Goal: Contribute content: Contribute content

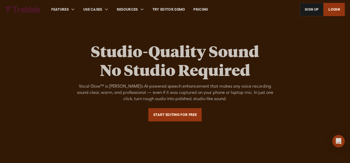
click at [185, 117] on link "Start Editing For Free" at bounding box center [174, 114] width 53 height 13
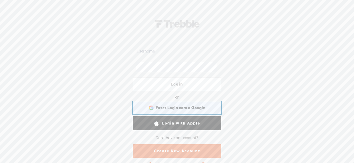
click at [187, 108] on span "Fazer Login com o Google" at bounding box center [180, 107] width 49 height 5
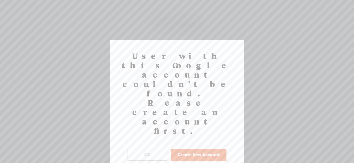
click at [202, 149] on button "Create New Account" at bounding box center [199, 155] width 56 height 12
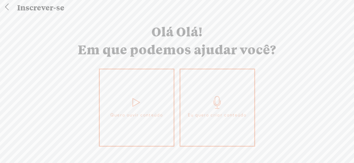
click at [221, 103] on icon at bounding box center [217, 102] width 13 height 12
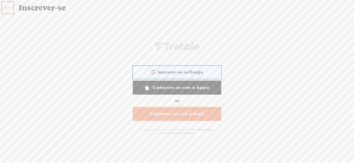
click at [206, 70] on div "Inscrever-se no Google Inscrever-se no Google. Abre em uma nova guia" at bounding box center [176, 72] width 81 height 12
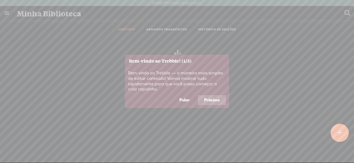
click at [207, 101] on font "Próximo" at bounding box center [212, 100] width 16 height 5
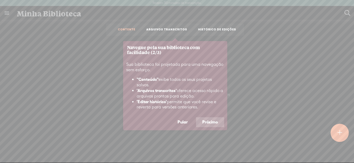
click at [210, 120] on font "Próximo" at bounding box center [210, 122] width 16 height 5
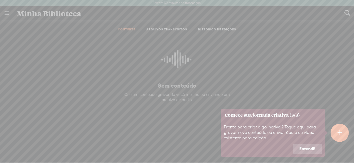
click at [305, 148] on font "Entendi!" at bounding box center [307, 149] width 16 height 5
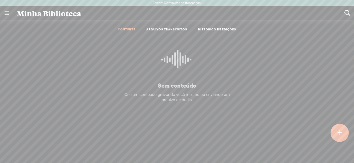
click at [164, 30] on font "ARQUIVOS TRANSCRITOS" at bounding box center [166, 29] width 41 height 3
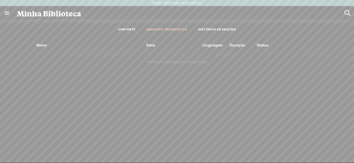
click at [135, 28] on link "CONTENTE" at bounding box center [126, 30] width 17 height 4
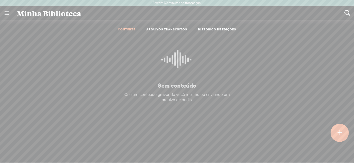
click at [340, 135] on t at bounding box center [340, 132] width 4 height 11
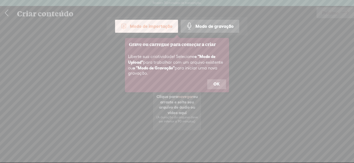
click at [217, 84] on font "OK" at bounding box center [216, 84] width 6 height 5
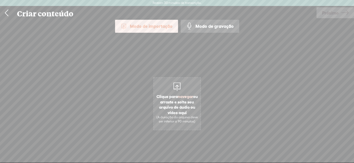
click at [182, 92] on span "Clique para navegar ou arraste e solte seu arquivo de áudio ou vídeo aqui (A du…" at bounding box center [177, 108] width 47 height 35
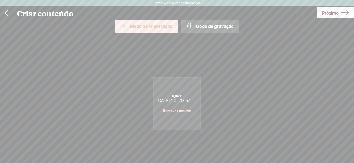
click at [204, 26] on font "Modo de gravação" at bounding box center [214, 26] width 38 height 5
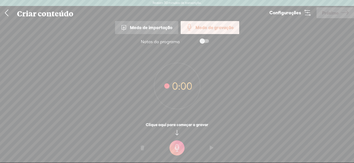
click at [152, 24] on div "Modo de importação" at bounding box center [146, 27] width 63 height 13
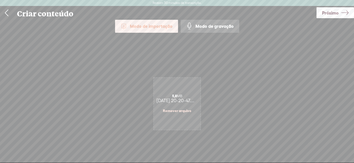
click at [332, 10] on font "Próximo" at bounding box center [330, 12] width 17 height 5
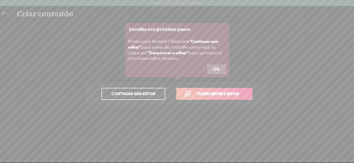
click at [215, 68] on font "OK" at bounding box center [216, 69] width 6 height 5
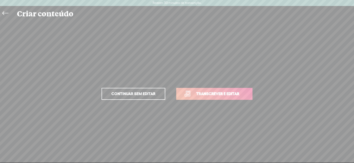
click at [151, 93] on font "Continuar sem editar" at bounding box center [133, 94] width 44 height 4
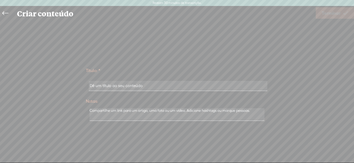
click at [162, 88] on input "text" at bounding box center [178, 86] width 178 height 10
drag, startPoint x: 155, startPoint y: 86, endPoint x: 137, endPoint y: 86, distance: 18.2
click at [97, 85] on input "text" at bounding box center [178, 86] width 178 height 10
click at [151, 87] on input "text" at bounding box center [178, 86] width 178 height 10
click at [148, 90] on input "text" at bounding box center [178, 86] width 178 height 10
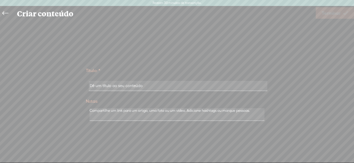
click at [148, 89] on input "text" at bounding box center [178, 86] width 178 height 10
click at [148, 111] on textarea at bounding box center [177, 114] width 175 height 13
click at [144, 85] on input "text" at bounding box center [178, 86] width 178 height 10
type input "l"
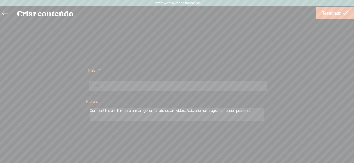
type input "Audio"
click at [335, 15] on font "Terminar" at bounding box center [331, 12] width 19 height 5
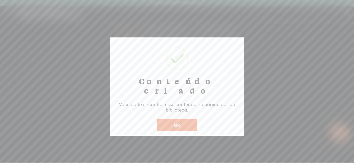
click at [177, 123] on font "OK" at bounding box center [177, 125] width 6 height 5
click at [183, 119] on button "OK" at bounding box center [177, 125] width 40 height 12
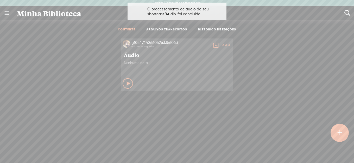
click at [126, 81] on icon at bounding box center [128, 83] width 5 height 5
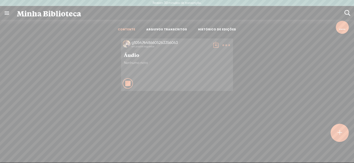
click at [224, 45] on t at bounding box center [226, 45] width 7 height 7
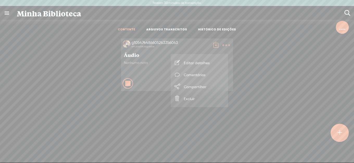
click at [154, 107] on div "g105474486605263356063 em poucos segundos Áudio Nenhuma nota Stop Content" at bounding box center [177, 108] width 346 height 145
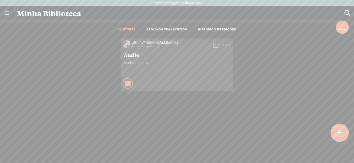
click at [223, 44] on t at bounding box center [226, 45] width 7 height 7
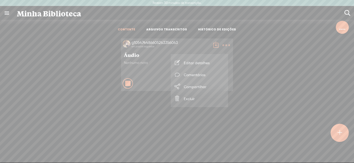
drag, startPoint x: 144, startPoint y: 94, endPoint x: 167, endPoint y: 83, distance: 25.3
click at [144, 94] on div "g105474486605263356063 em poucos segundos Áudio Nenhuma nota Stop Content" at bounding box center [177, 108] width 346 height 145
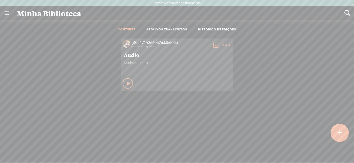
click at [320, 77] on div "g105474486605263356063 em poucos segundos Áudio Nenhuma nota Play Content" at bounding box center [177, 65] width 346 height 58
